Goal: Check status: Check status

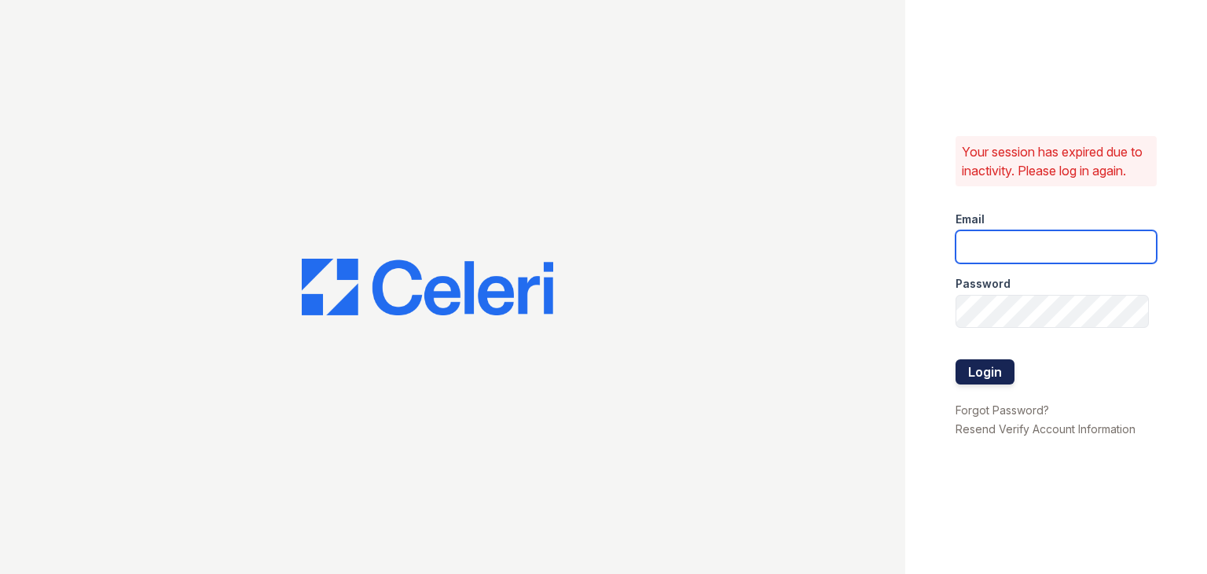
type input "[EMAIL_ADDRESS][DOMAIN_NAME]"
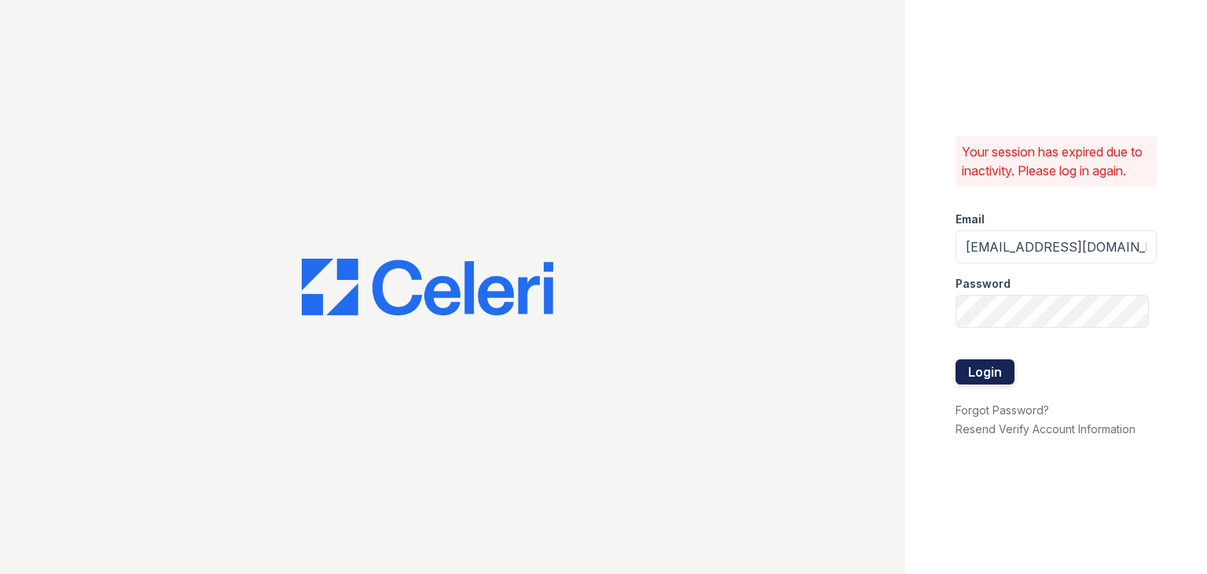
click at [968, 367] on button "Login" at bounding box center [984, 371] width 59 height 25
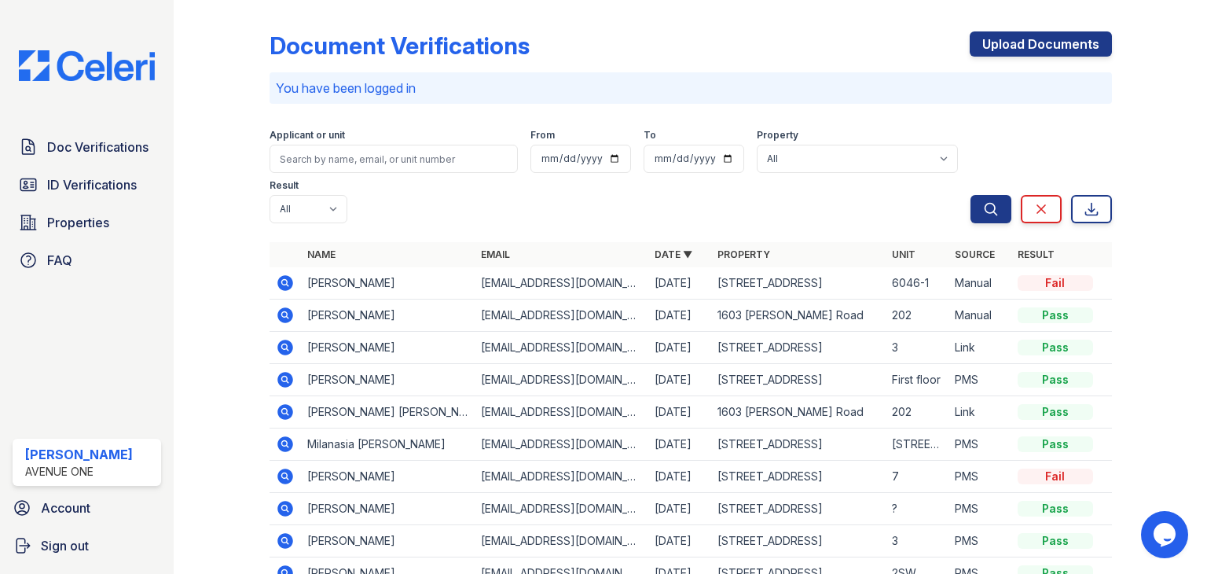
drag, startPoint x: 284, startPoint y: 287, endPoint x: 665, endPoint y: 290, distance: 381.1
click at [284, 287] on icon at bounding box center [285, 283] width 16 height 16
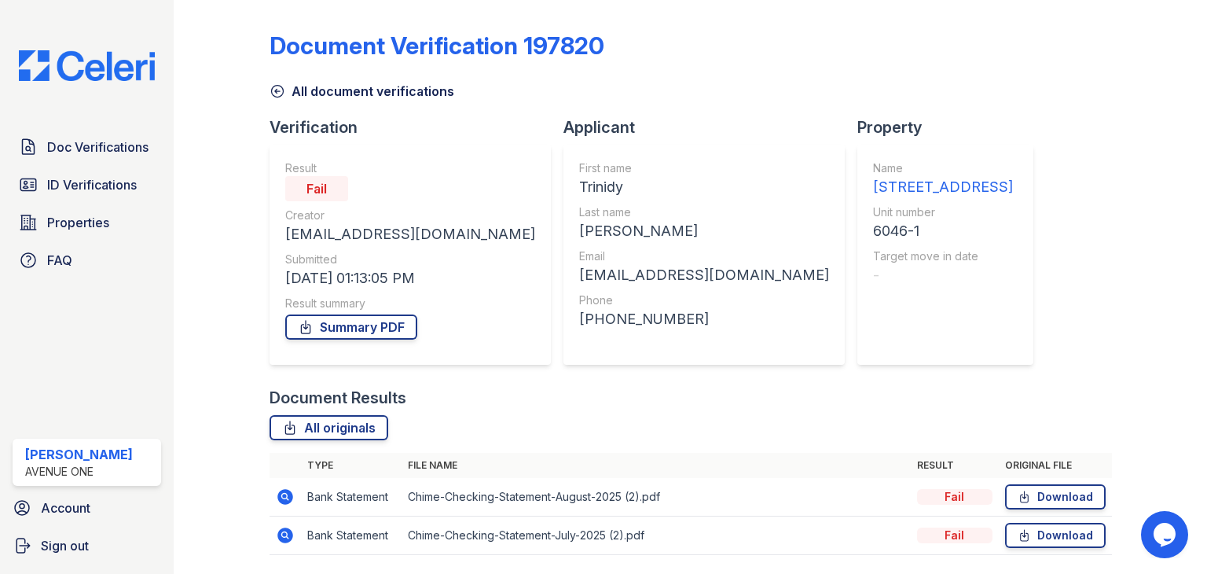
scroll to position [50, 0]
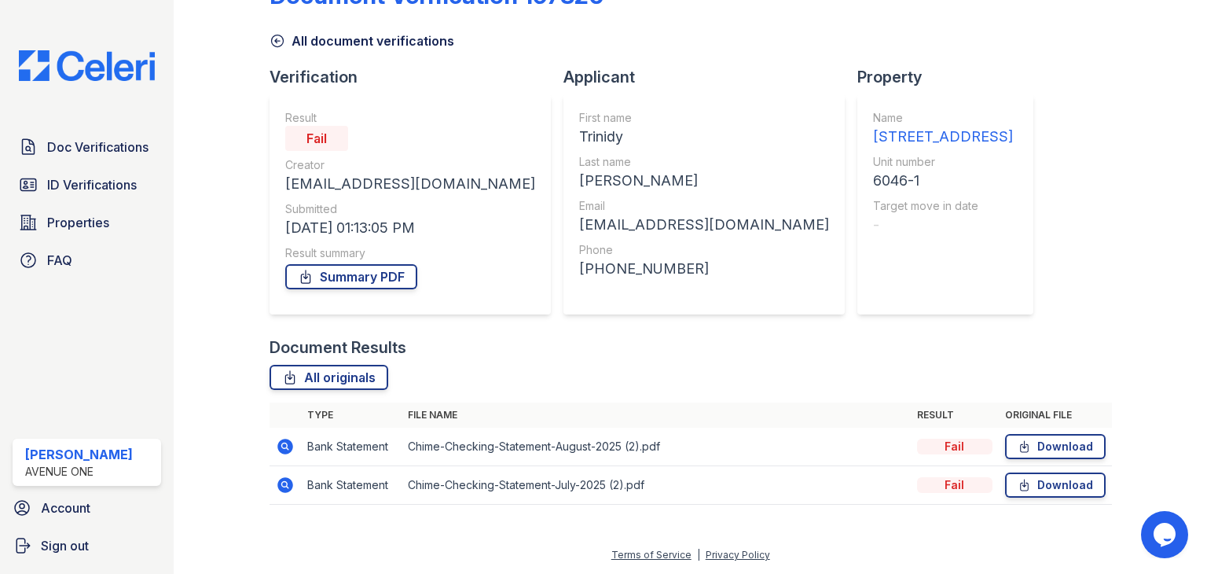
click at [281, 443] on icon at bounding box center [285, 446] width 19 height 19
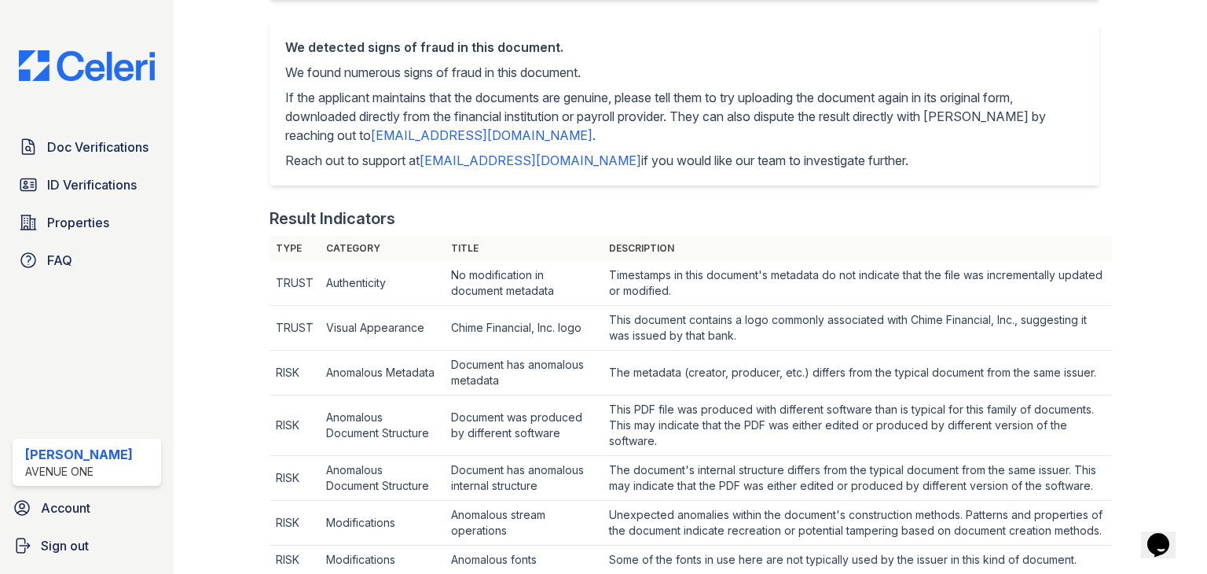
scroll to position [390, 0]
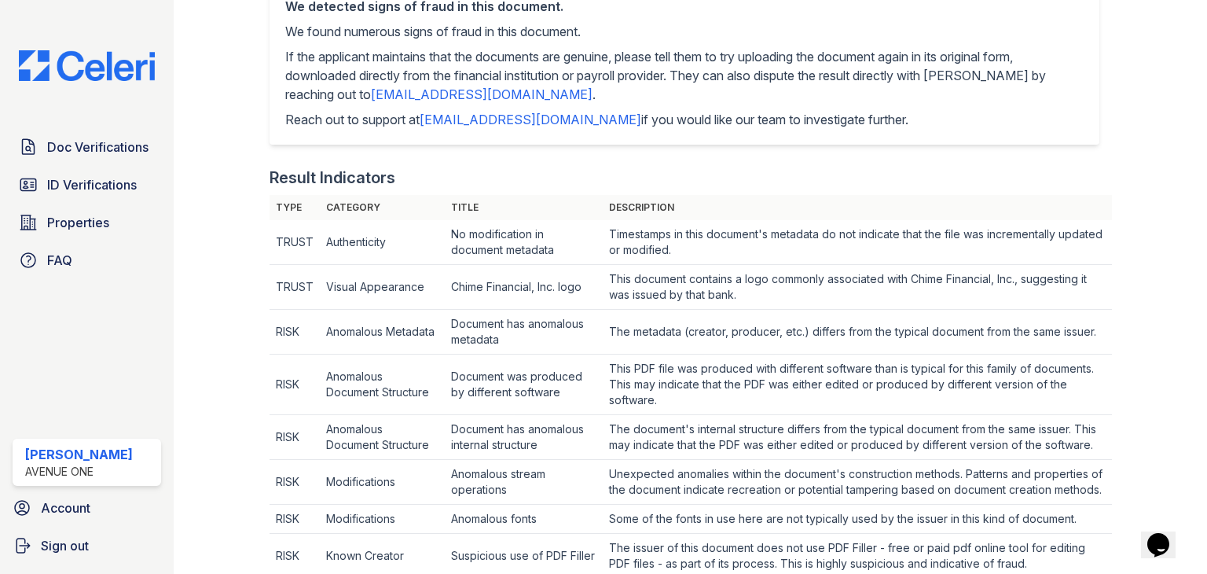
drag, startPoint x: 1192, startPoint y: 225, endPoint x: 1192, endPoint y: 244, distance: 18.9
click at [1192, 244] on main "Document 634995 Result Details Back to verification request Document info Origi…" at bounding box center [690, 287] width 1033 height 574
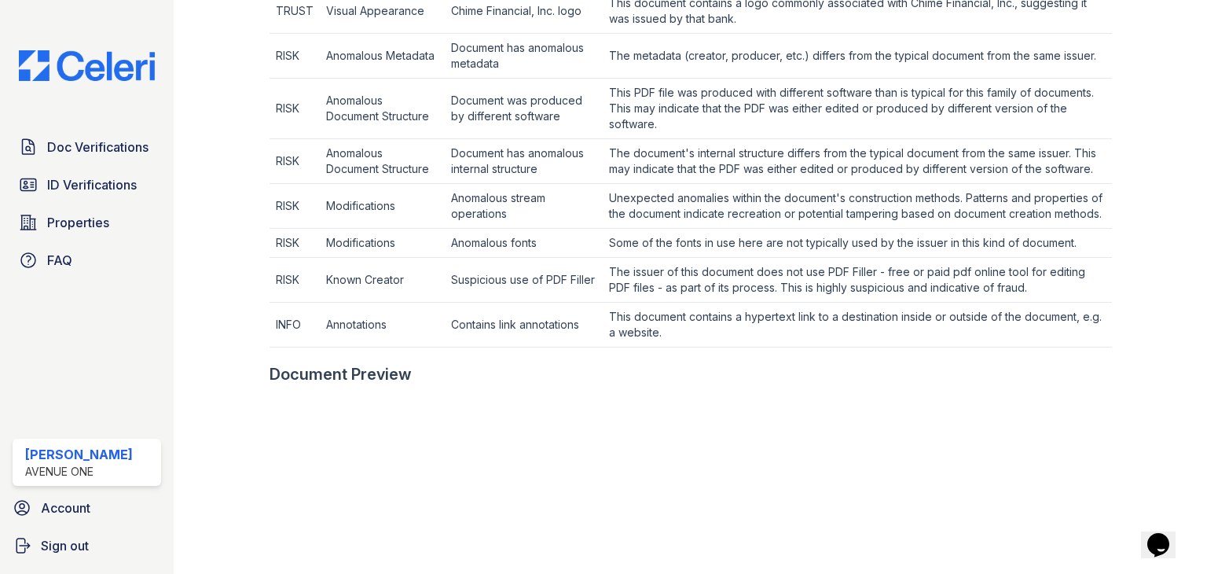
scroll to position [0, 0]
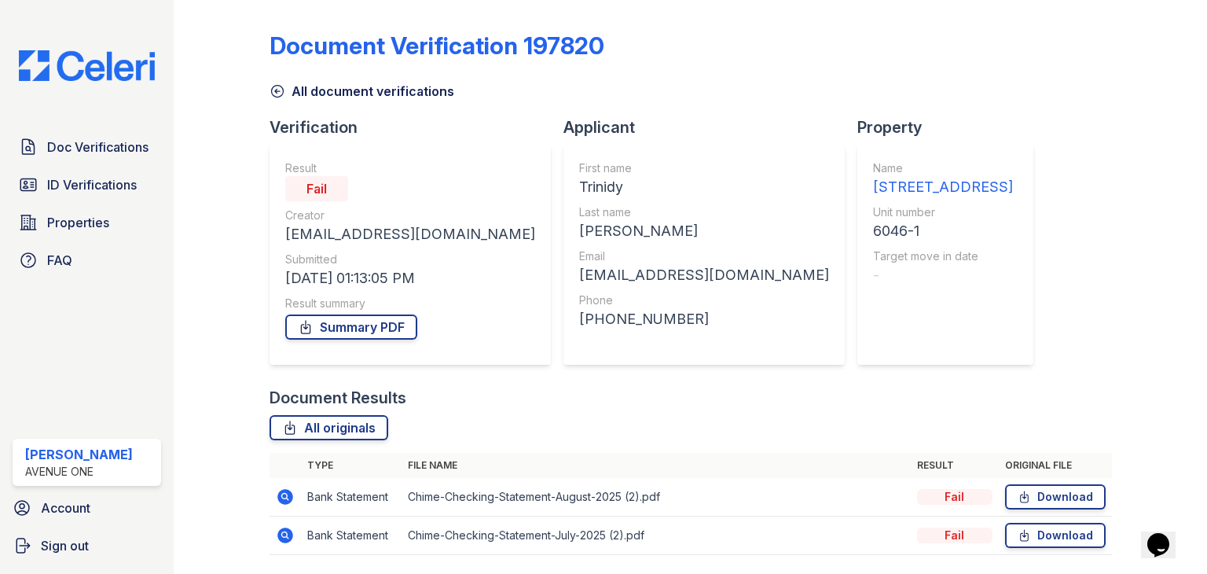
scroll to position [50, 0]
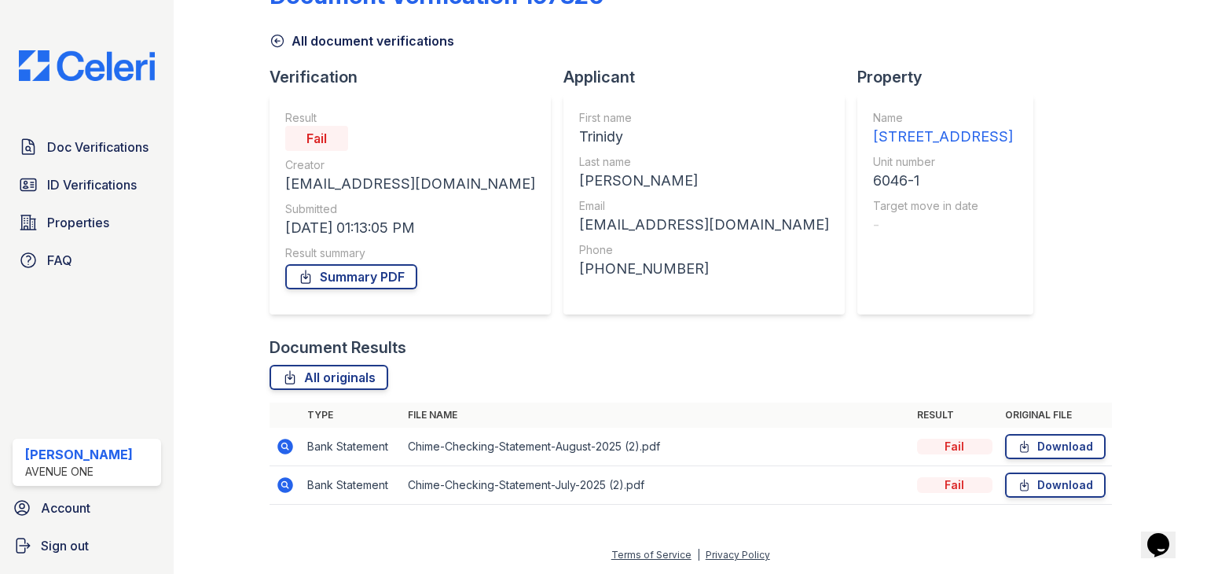
drag, startPoint x: 280, startPoint y: 448, endPoint x: 317, endPoint y: 453, distance: 36.4
click at [280, 448] on icon at bounding box center [285, 446] width 16 height 16
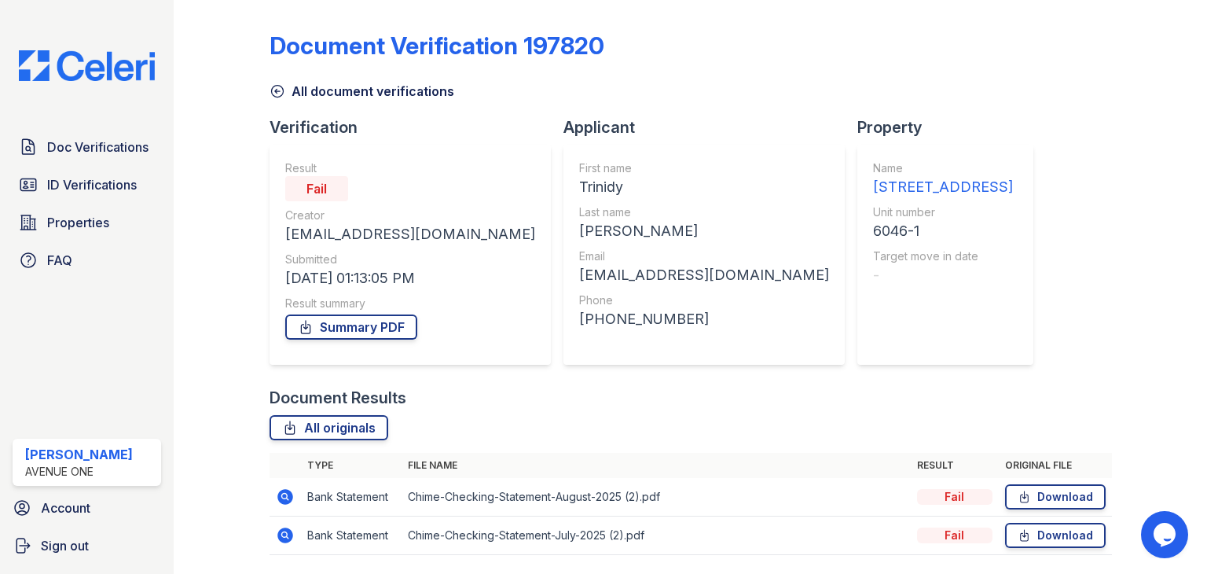
drag, startPoint x: 335, startPoint y: 323, endPoint x: 1179, endPoint y: 289, distance: 844.5
click at [335, 323] on link "Summary PDF" at bounding box center [351, 326] width 132 height 25
